Goal: Check status: Check status

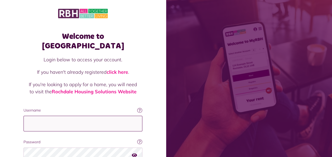
click at [42, 116] on input "Username" at bounding box center [83, 124] width 119 height 16
type input "**********"
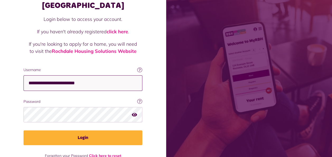
scroll to position [46, 0]
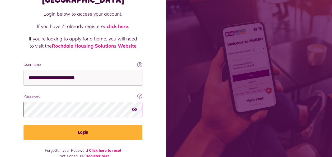
click at [24, 125] on button "Login" at bounding box center [83, 132] width 119 height 15
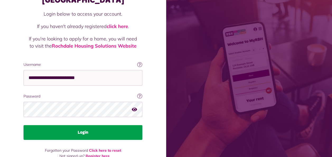
click at [98, 125] on button "Login" at bounding box center [83, 132] width 119 height 15
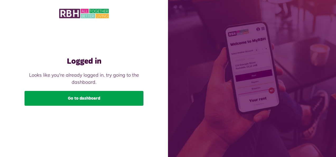
click at [101, 99] on link "Go to dashboard" at bounding box center [84, 98] width 119 height 15
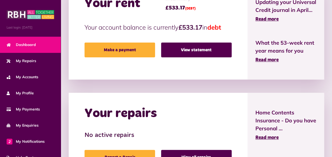
scroll to position [106, 0]
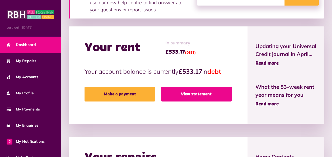
click at [212, 94] on link "View statement" at bounding box center [196, 94] width 71 height 15
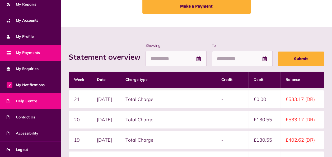
scroll to position [79, 0]
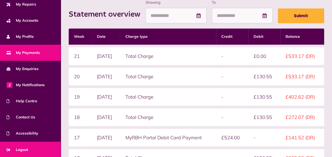
click at [28, 149] on span "Logout" at bounding box center [17, 150] width 21 height 6
